Goal: Navigation & Orientation: Understand site structure

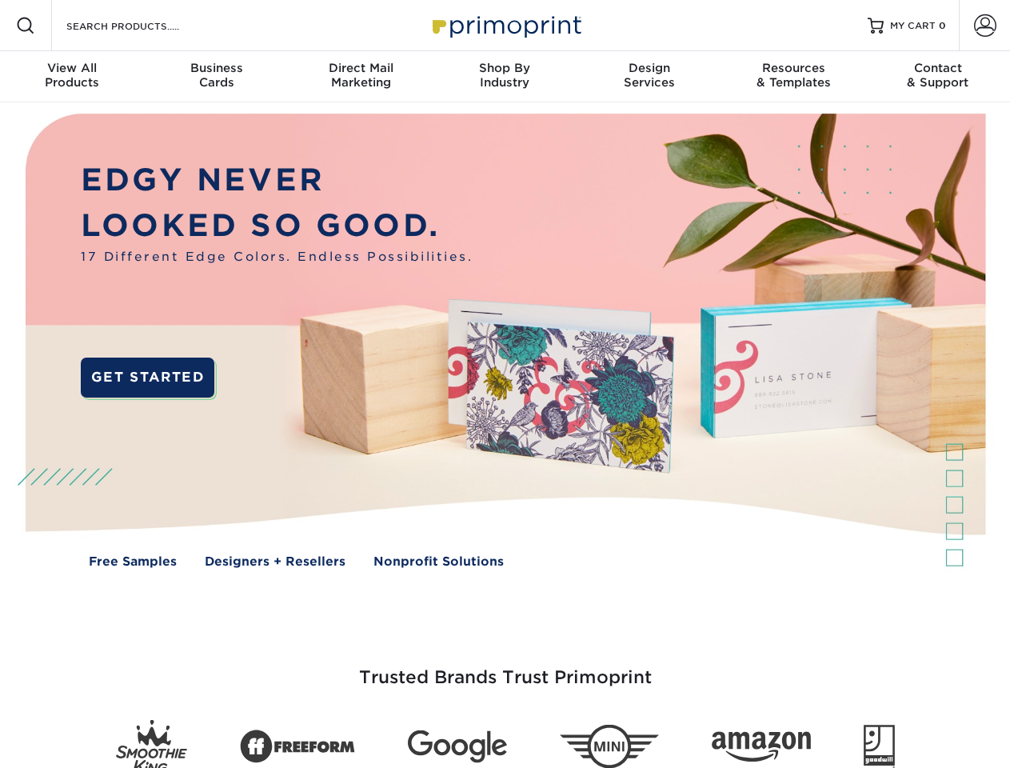
click at [505, 384] on img at bounding box center [505, 352] width 1000 height 500
click at [26, 26] on span at bounding box center [25, 25] width 19 height 19
click at [985, 26] on span at bounding box center [985, 25] width 22 height 22
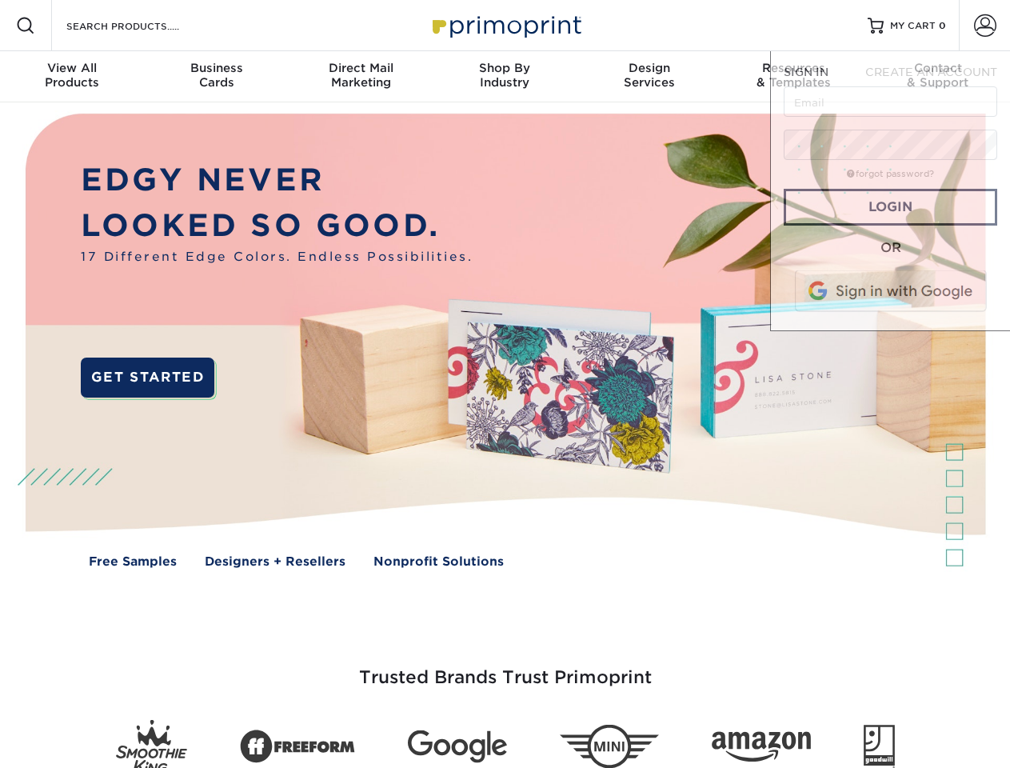
click at [72, 77] on div "View All Products" at bounding box center [72, 75] width 144 height 29
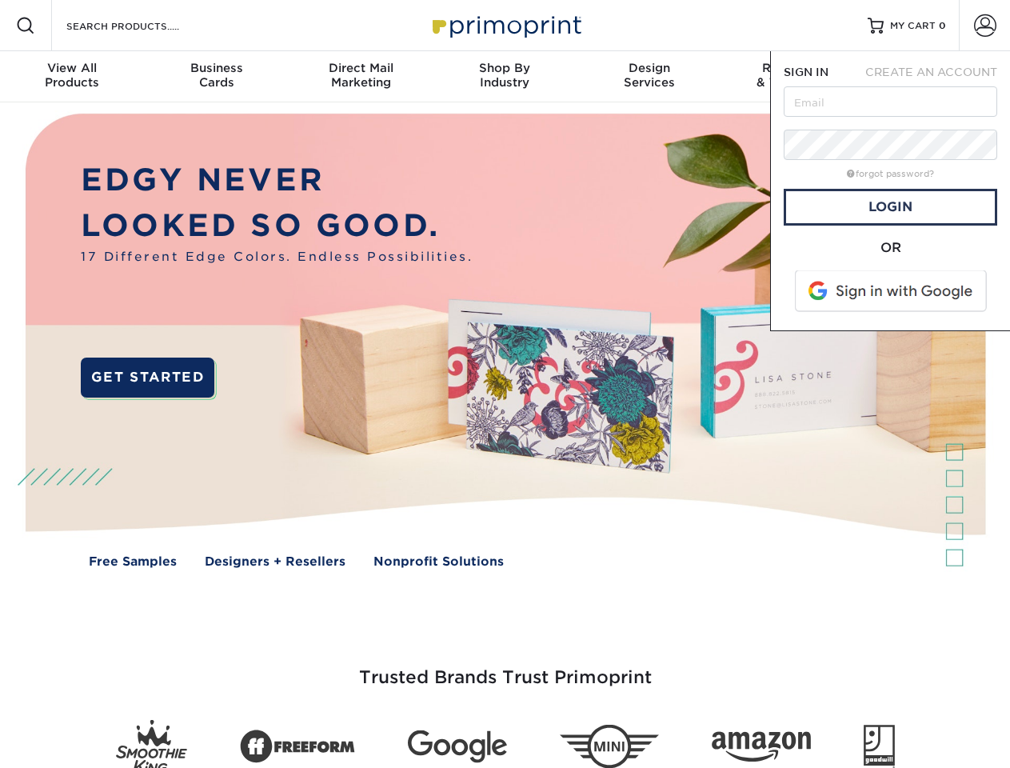
click at [216, 77] on div "Business Cards" at bounding box center [216, 75] width 144 height 29
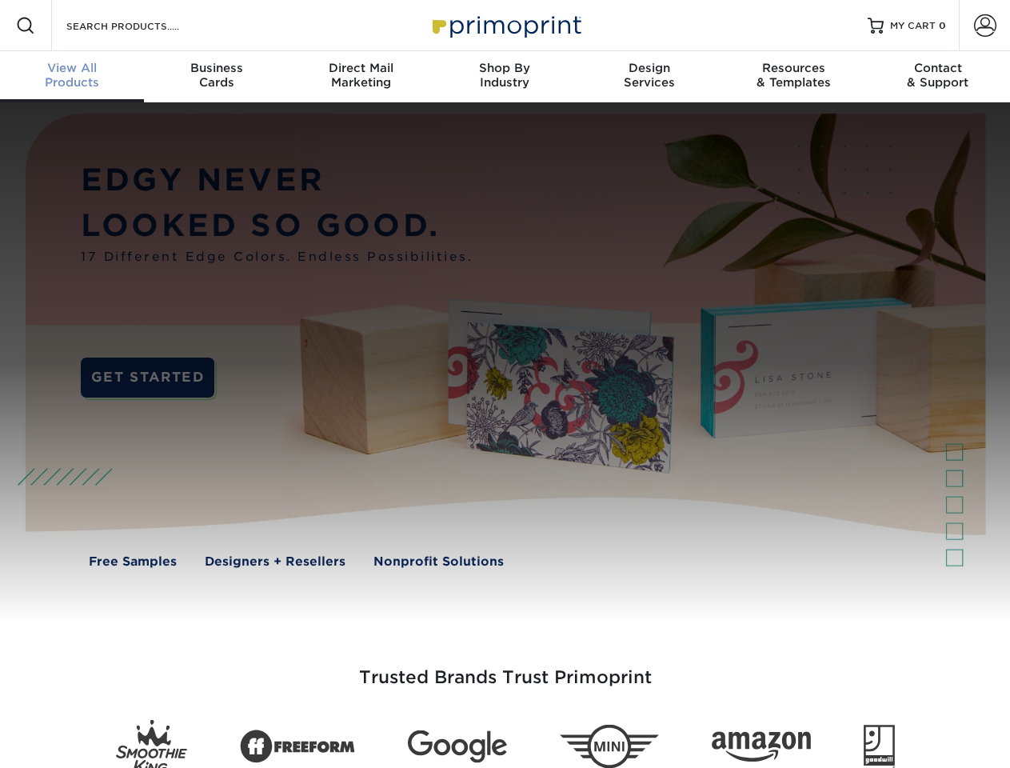
click at [361, 77] on div "Direct Mail Marketing" at bounding box center [361, 75] width 144 height 29
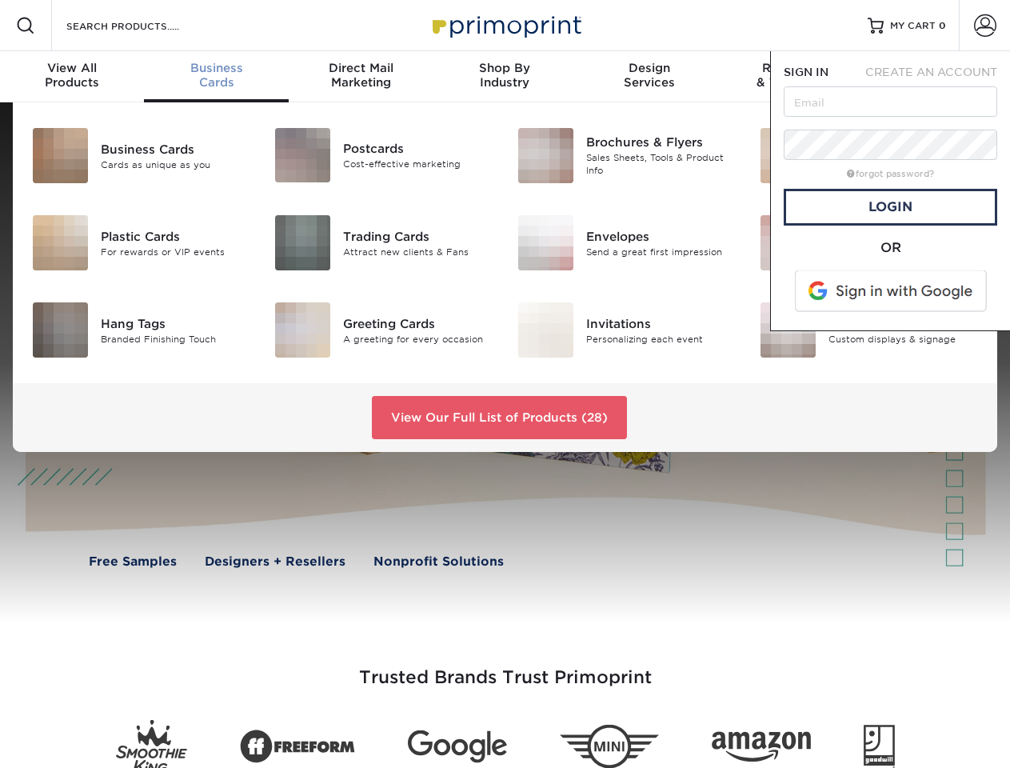
click at [505, 77] on div "Shop By Industry" at bounding box center [505, 75] width 144 height 29
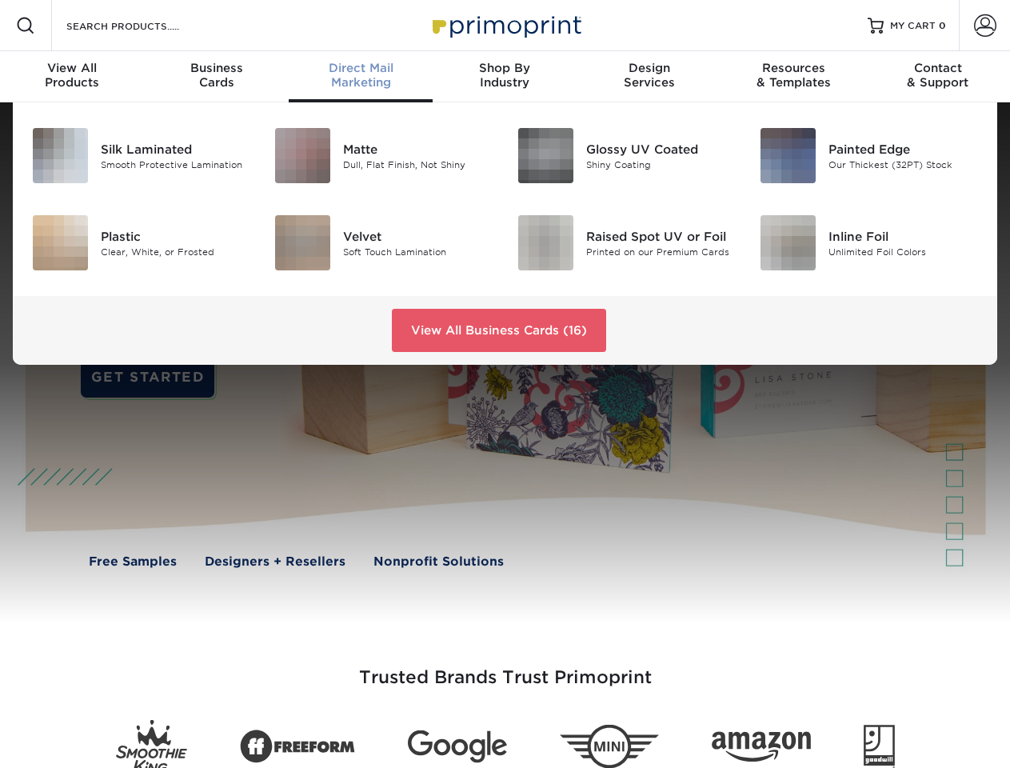
click at [649, 77] on div "Design Services" at bounding box center [649, 75] width 144 height 29
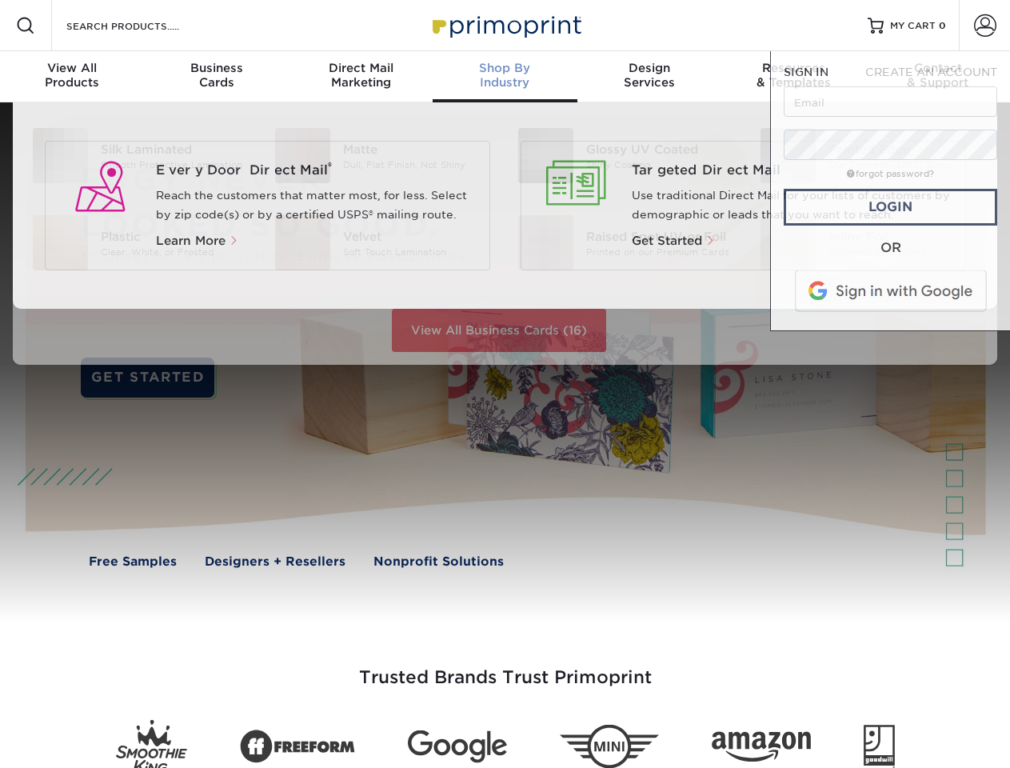
click at [793, 77] on span "SIGN IN" at bounding box center [806, 72] width 45 height 13
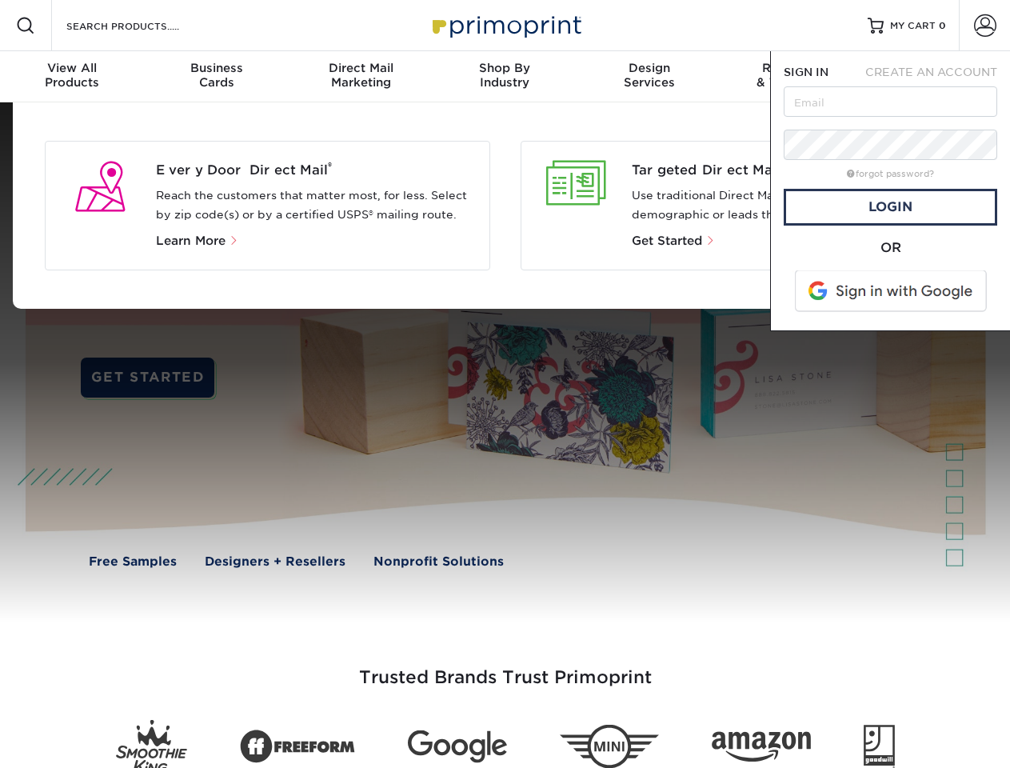
click at [938, 77] on div "Contact & Support" at bounding box center [938, 75] width 144 height 29
